Goal: Information Seeking & Learning: Understand process/instructions

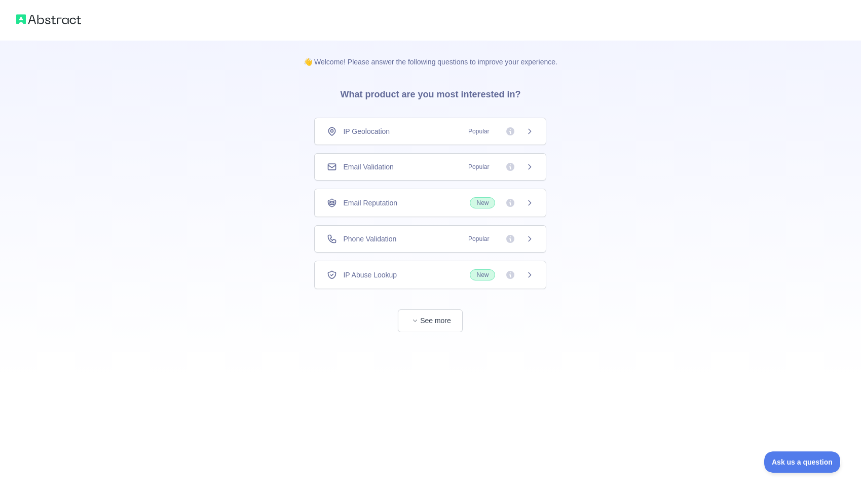
click at [396, 243] on span "Phone Validation" at bounding box center [369, 239] width 53 height 10
click at [406, 240] on div "Phone Validation Popular" at bounding box center [430, 239] width 207 height 10
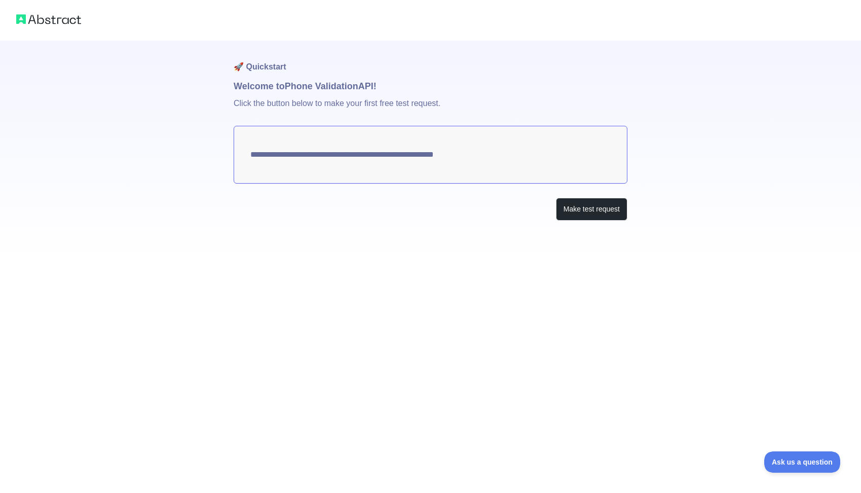
click at [399, 162] on textarea "**********" at bounding box center [431, 155] width 394 height 58
click at [589, 215] on button "Make test request" at bounding box center [591, 209] width 71 height 23
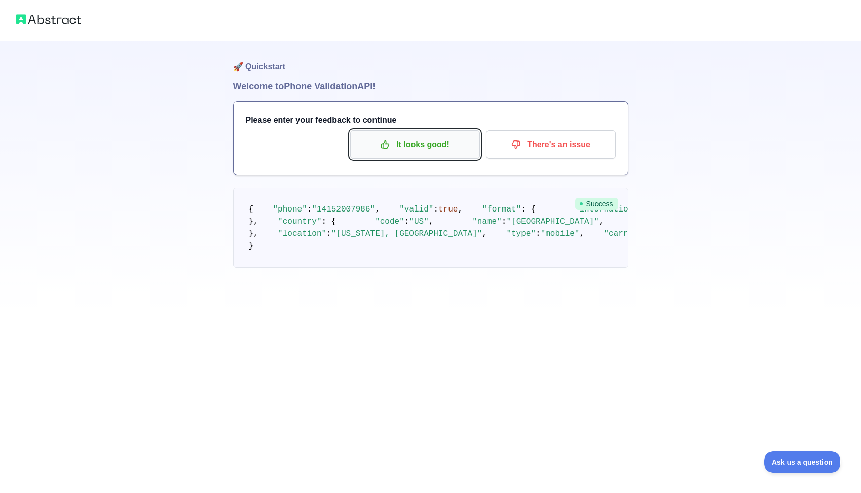
click at [386, 151] on p "It looks good!" at bounding box center [415, 144] width 115 height 17
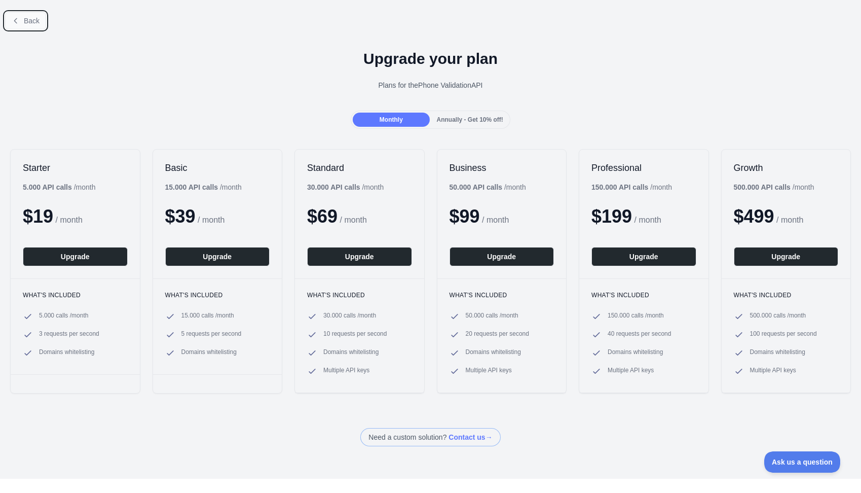
click at [34, 21] on span "Back" at bounding box center [32, 21] width 16 height 8
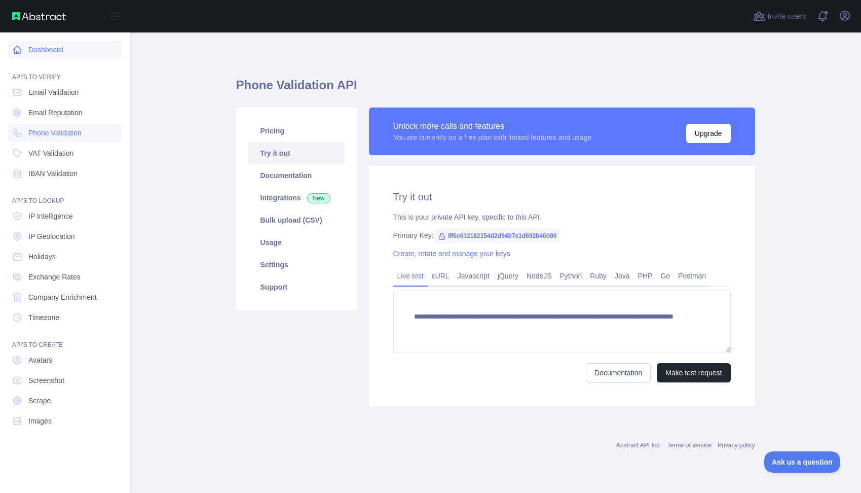
click at [19, 54] on icon at bounding box center [18, 50] width 8 height 8
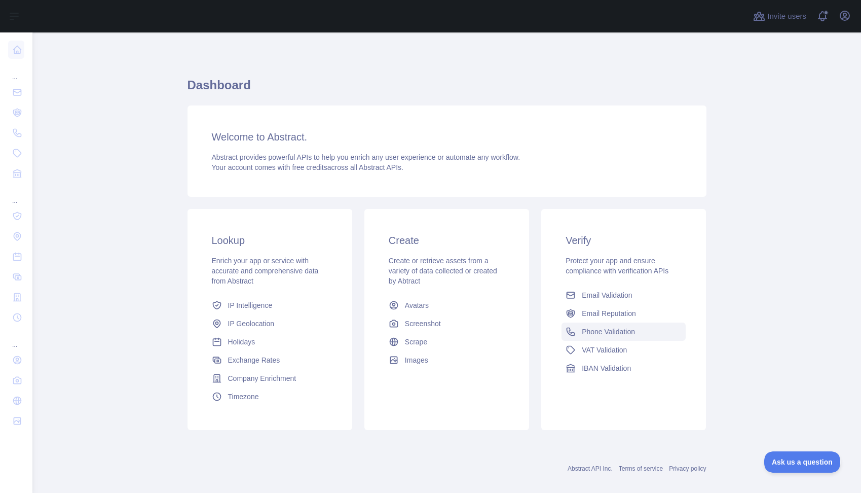
click at [610, 334] on span "Phone Validation" at bounding box center [608, 331] width 53 height 10
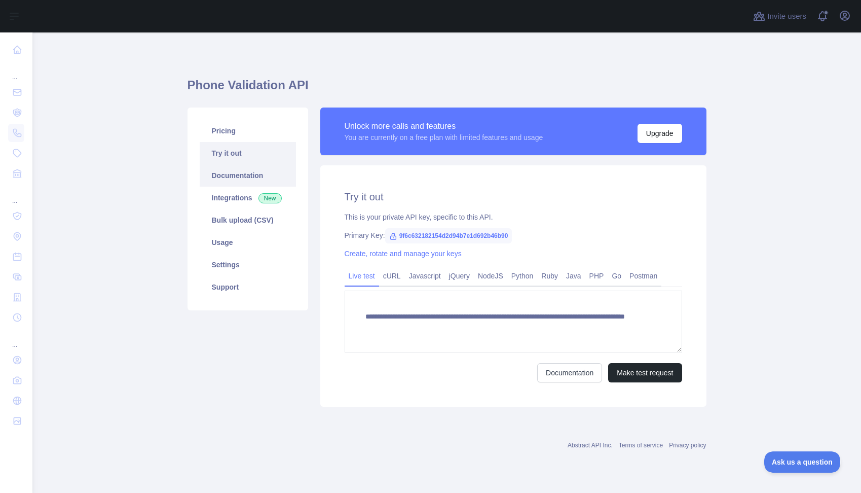
click at [237, 173] on link "Documentation" at bounding box center [248, 175] width 96 height 22
click at [599, 279] on link "PHP" at bounding box center [596, 276] width 23 height 16
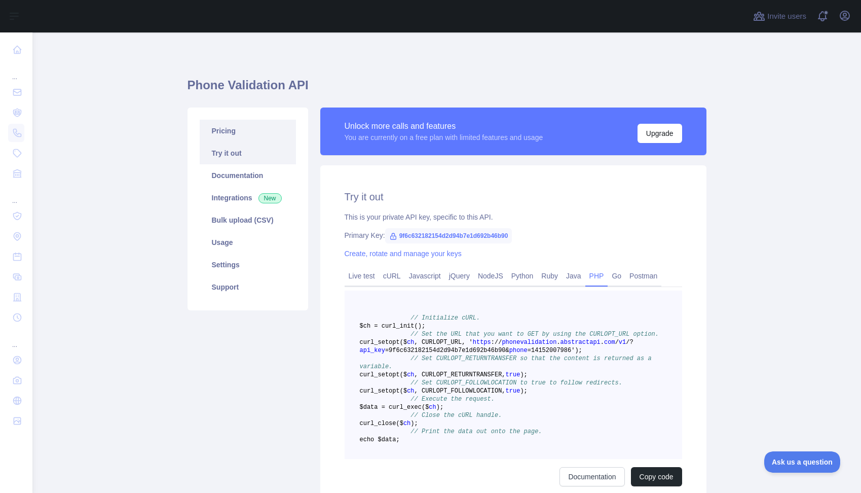
click at [240, 133] on link "Pricing" at bounding box center [248, 131] width 96 height 22
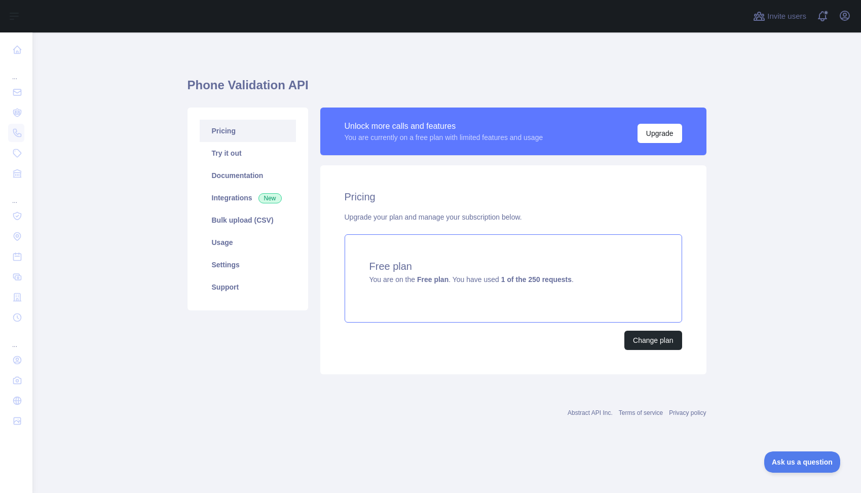
click at [472, 280] on span "You are on the Free plan . You have used 1 of the 250 requests ." at bounding box center [471, 279] width 204 height 8
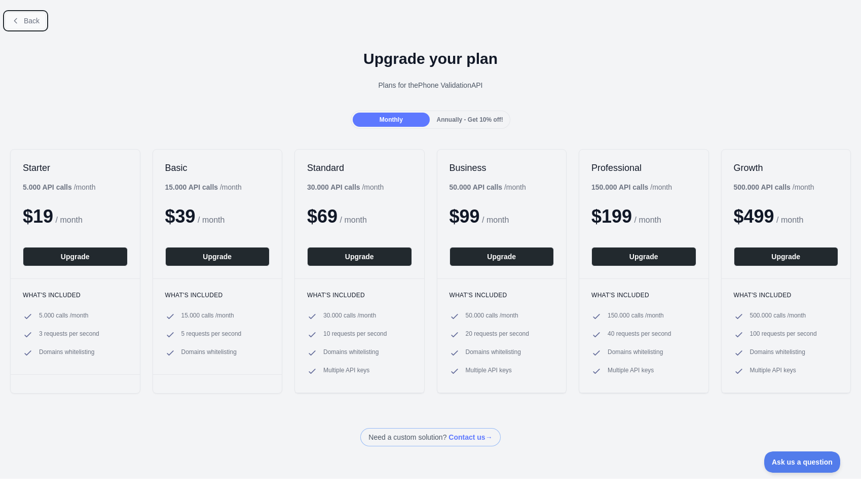
click at [33, 22] on span "Back" at bounding box center [32, 21] width 16 height 8
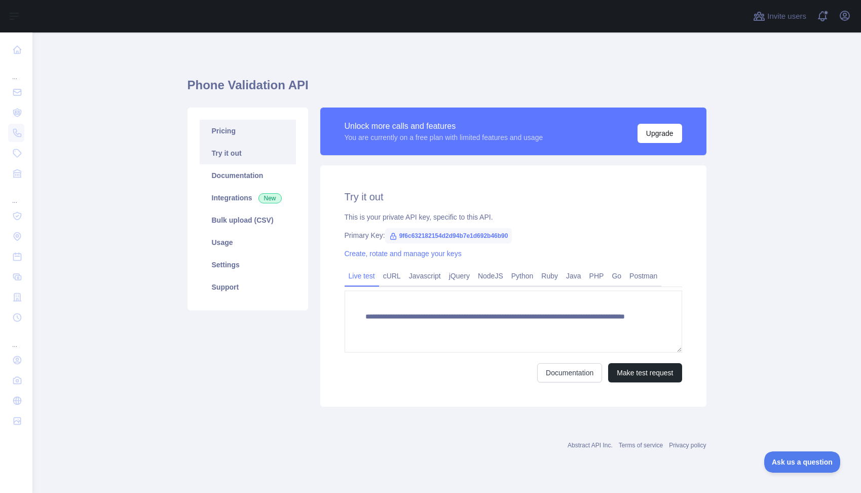
click at [241, 129] on link "Pricing" at bounding box center [248, 131] width 96 height 22
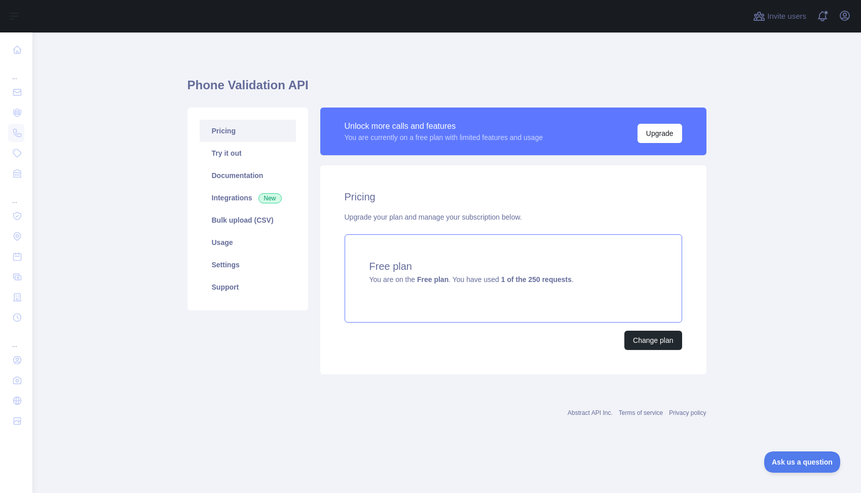
click at [455, 276] on span "You are on the Free plan . You have used 1 of the 250 requests ." at bounding box center [471, 279] width 204 height 8
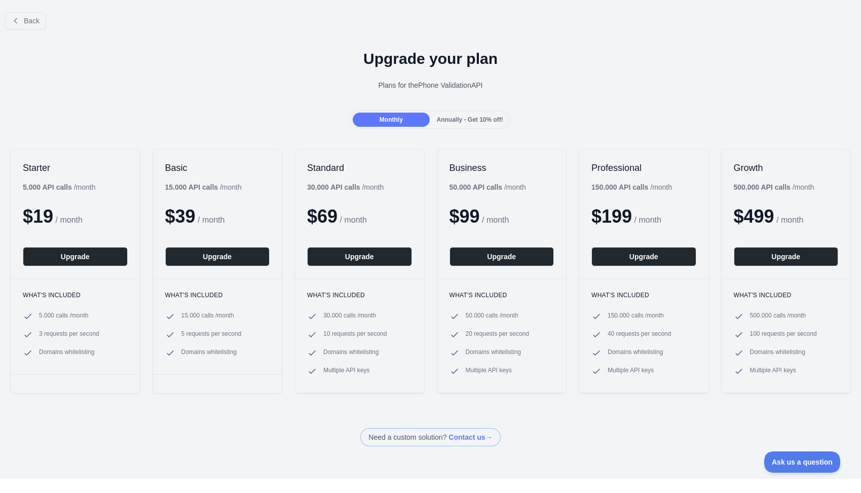
click at [452, 67] on h1 "Upgrade your plan" at bounding box center [430, 59] width 845 height 18
click at [29, 17] on span "Back" at bounding box center [32, 21] width 16 height 8
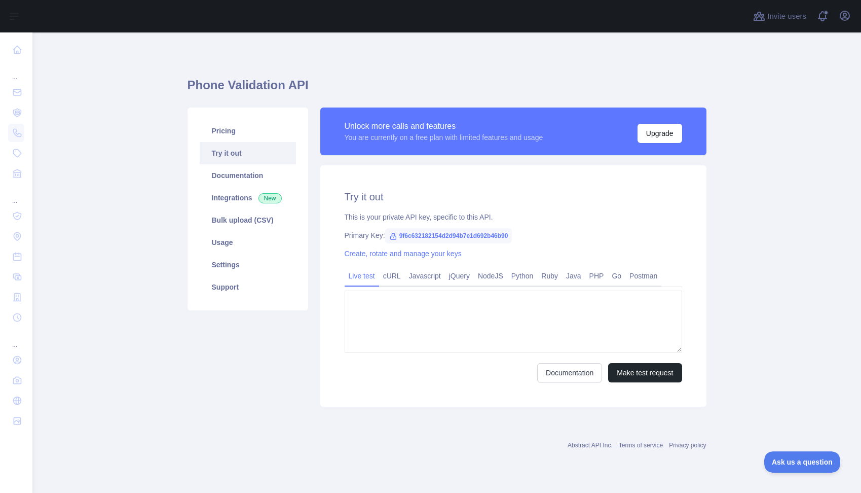
type textarea "**********"
click at [267, 127] on link "Pricing" at bounding box center [248, 131] width 96 height 22
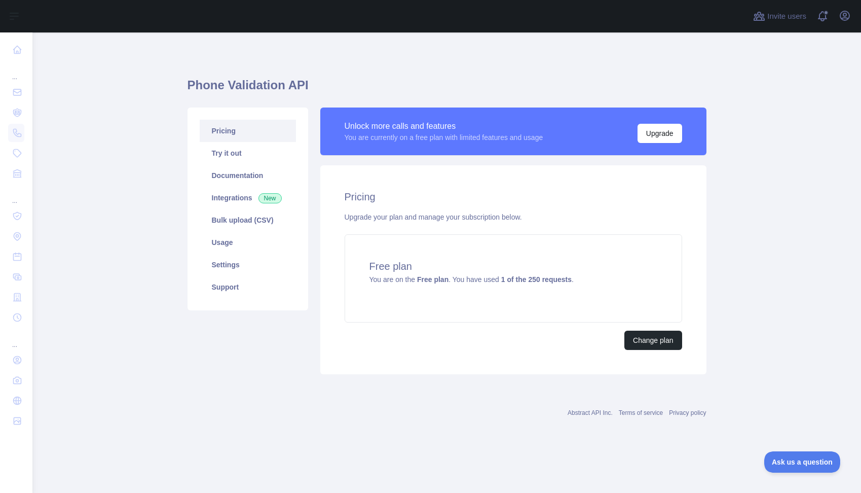
click at [512, 187] on div "Pricing Upgrade your plan and manage your subscription below. Free plan You are…" at bounding box center [513, 269] width 386 height 209
click at [278, 153] on link "Try it out" at bounding box center [248, 153] width 96 height 22
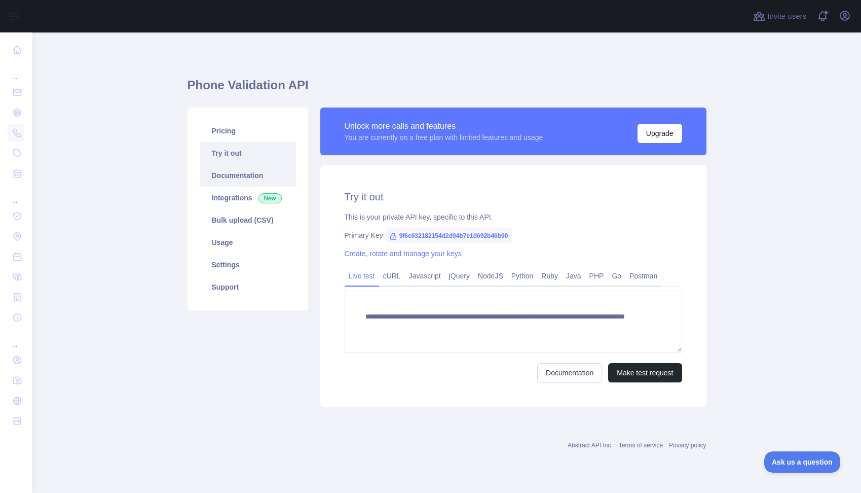
click at [244, 180] on link "Documentation" at bounding box center [248, 175] width 96 height 22
click at [594, 274] on link "PHP" at bounding box center [596, 276] width 23 height 16
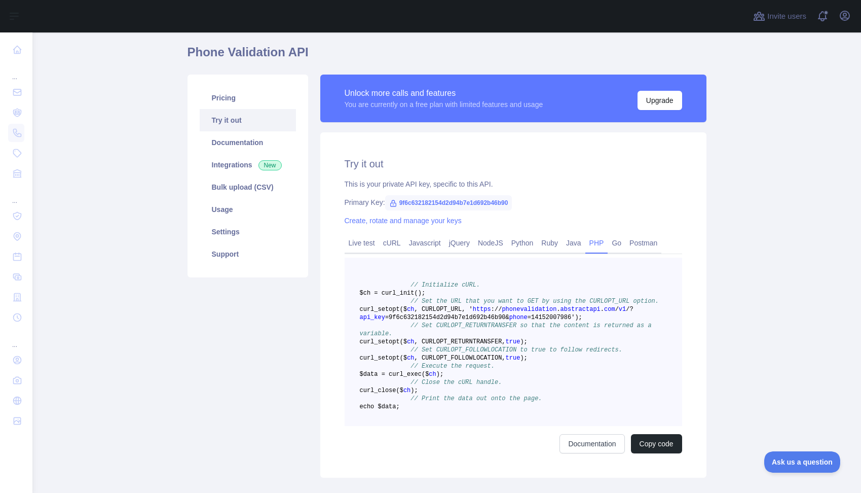
scroll to position [51, 0]
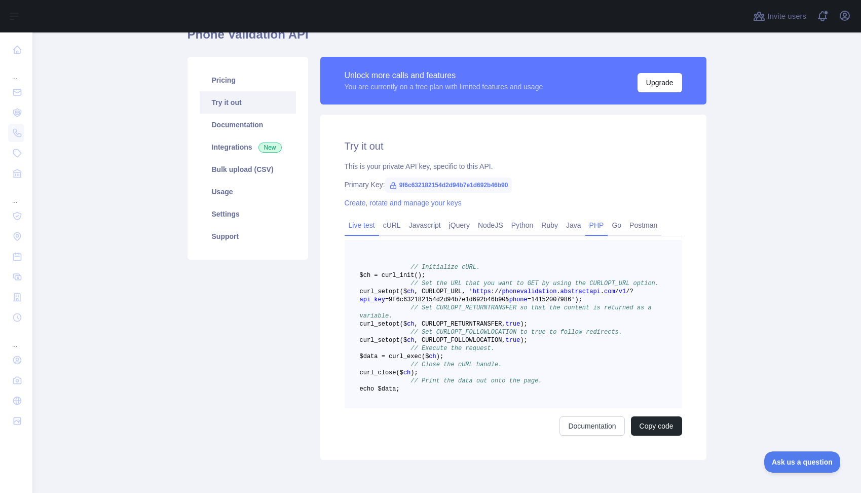
click at [361, 220] on link "Live test" at bounding box center [362, 225] width 34 height 16
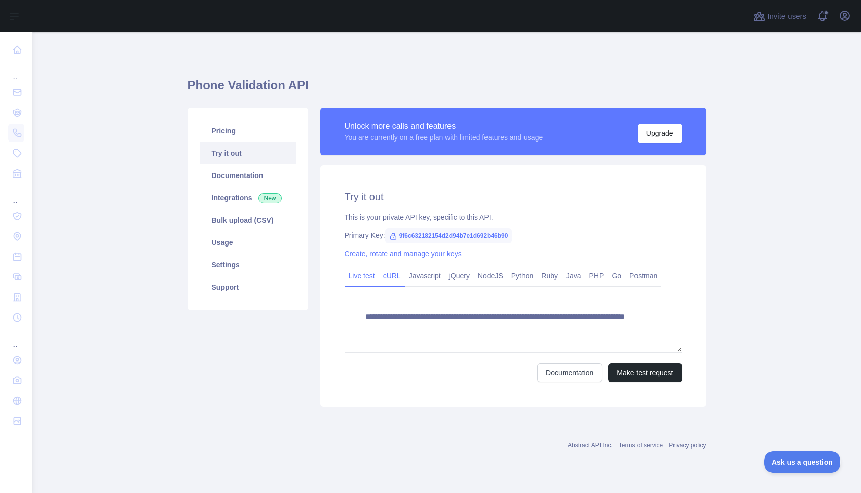
click at [390, 271] on link "cURL" at bounding box center [392, 276] width 26 height 16
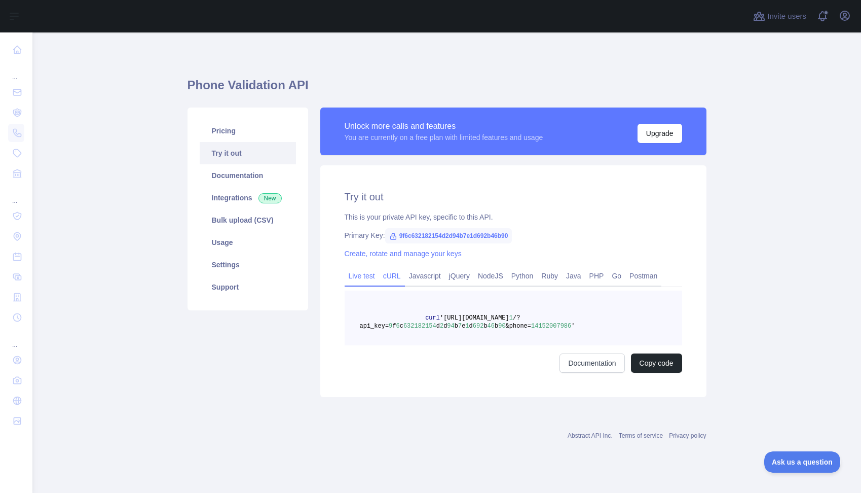
click at [352, 272] on link "Live test" at bounding box center [362, 276] width 34 height 16
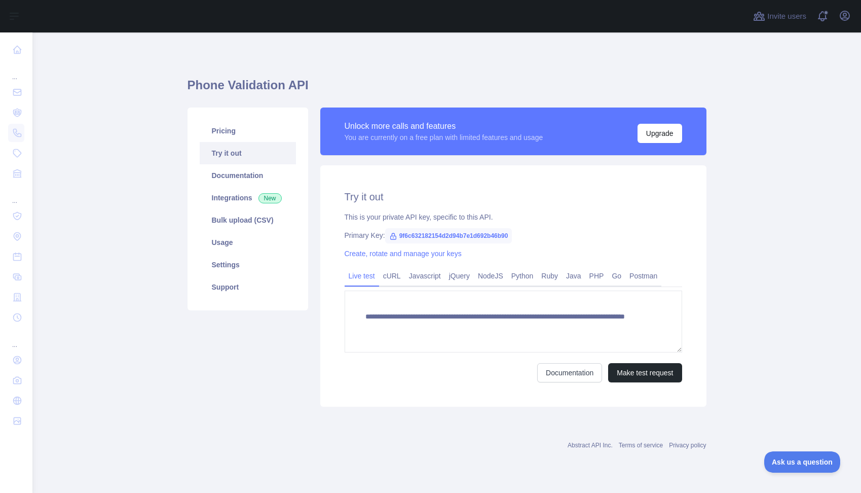
click at [402, 236] on span "9f6c632182154d2d94b7e1d692b46b90" at bounding box center [448, 235] width 127 height 15
click at [413, 236] on span "9f6c632182154d2d94b7e1d692b46b90" at bounding box center [448, 235] width 127 height 15
copy span "9f6c632182154d2d94b7e1d692b46b90"
